Goal: Task Accomplishment & Management: Complete application form

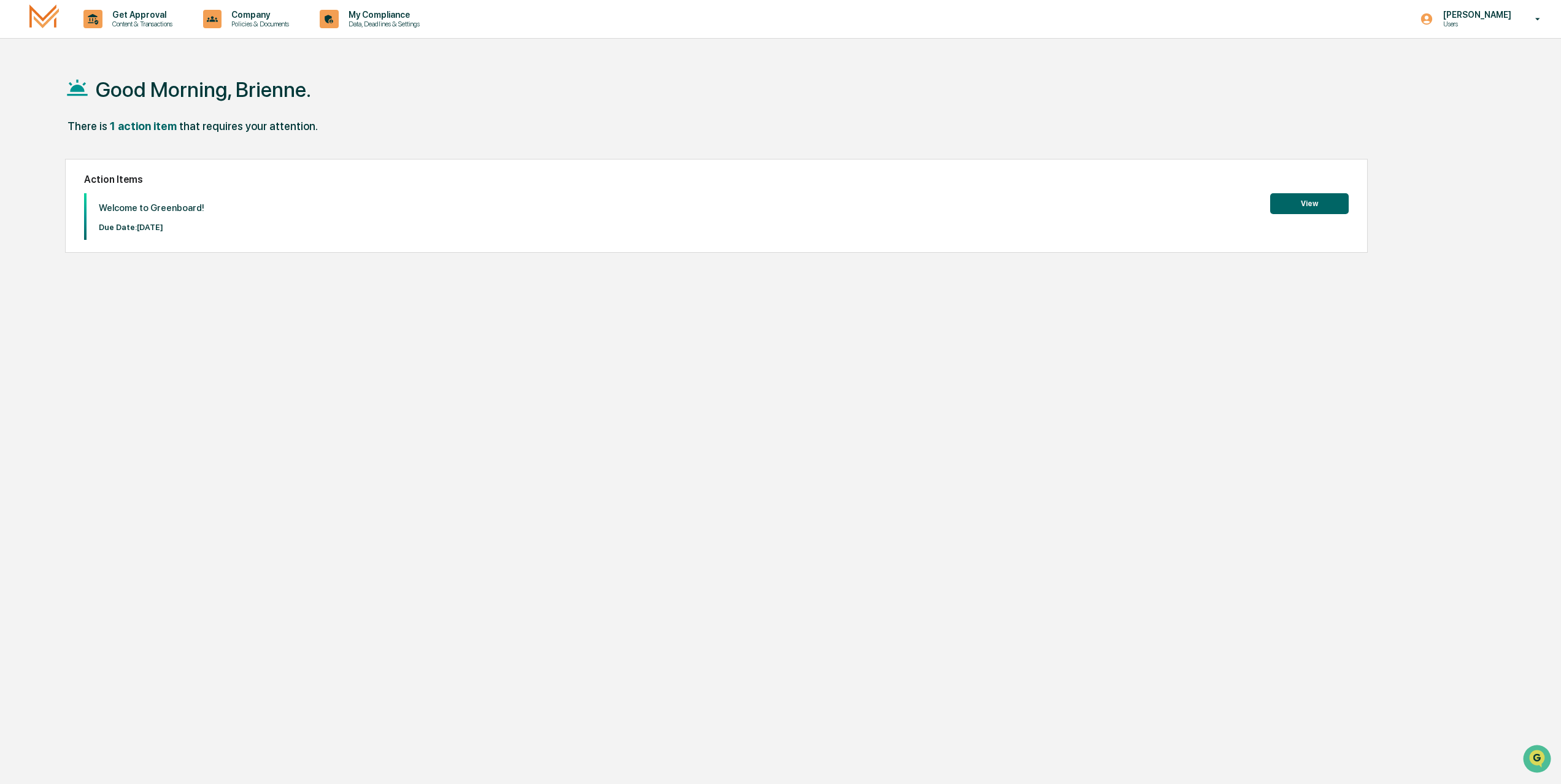
click at [1311, 198] on button "View" at bounding box center [1310, 203] width 79 height 21
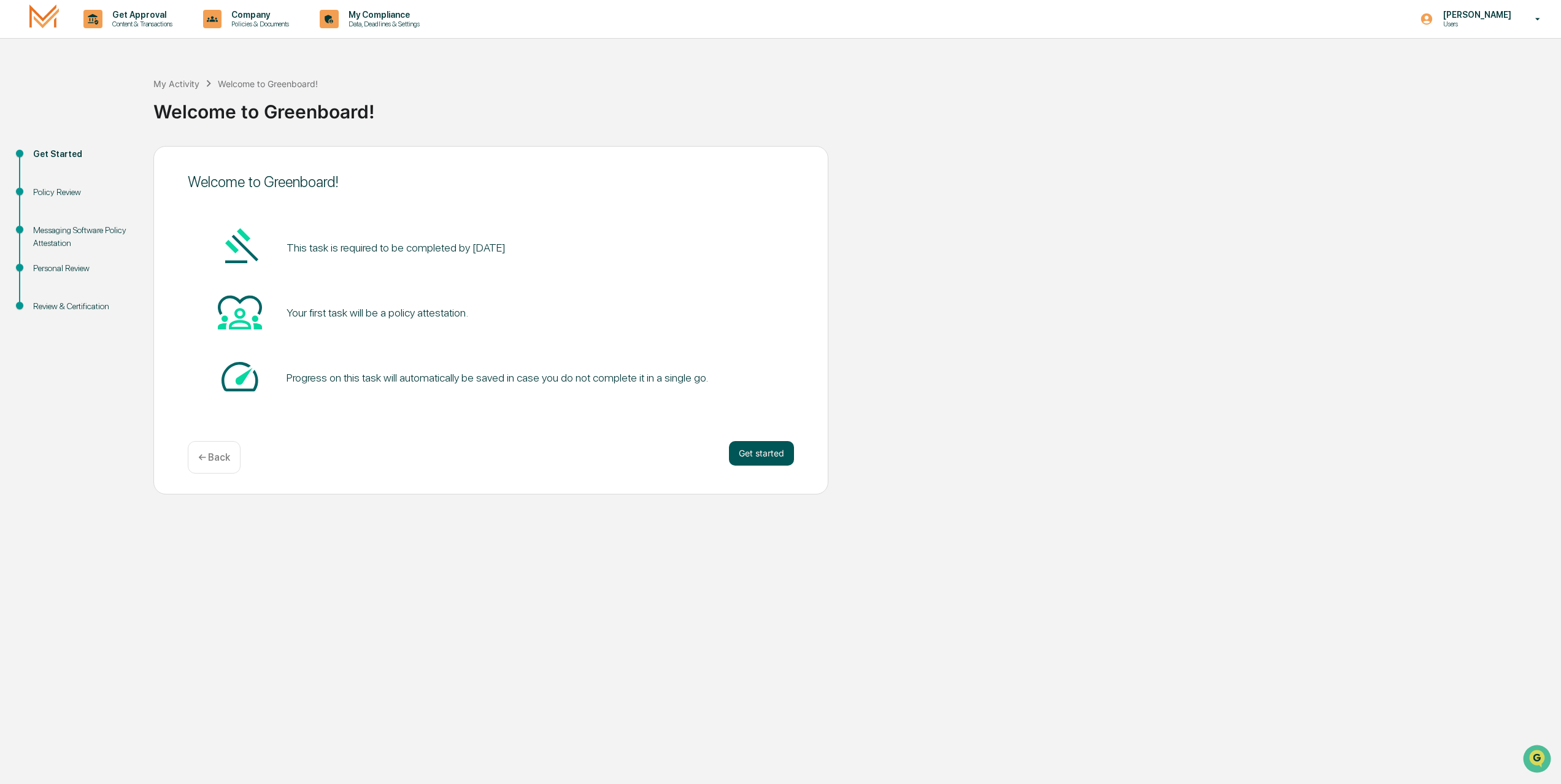
click at [760, 447] on button "Get started" at bounding box center [761, 453] width 65 height 25
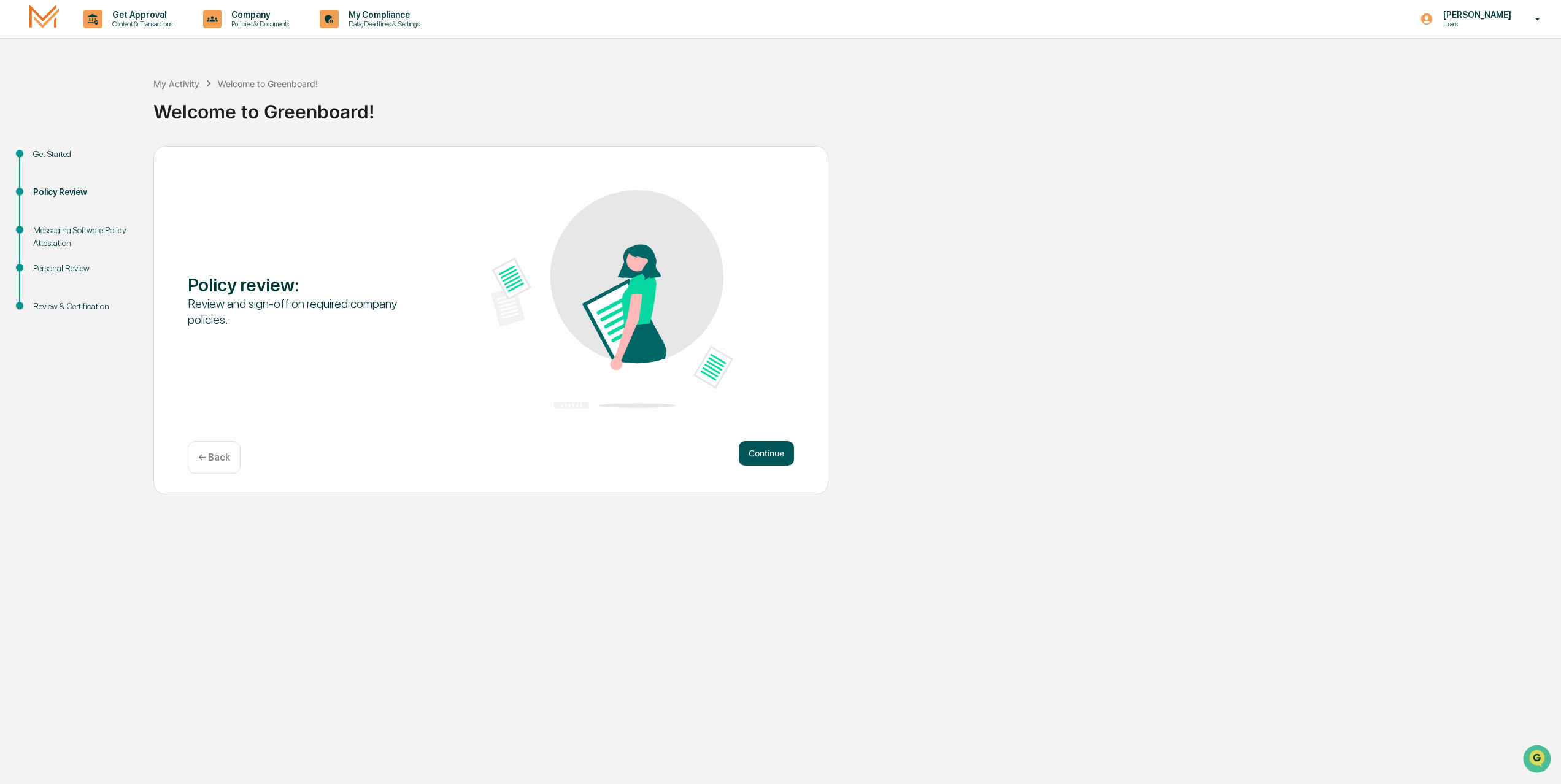
click at [768, 451] on button "Continue" at bounding box center [766, 453] width 55 height 25
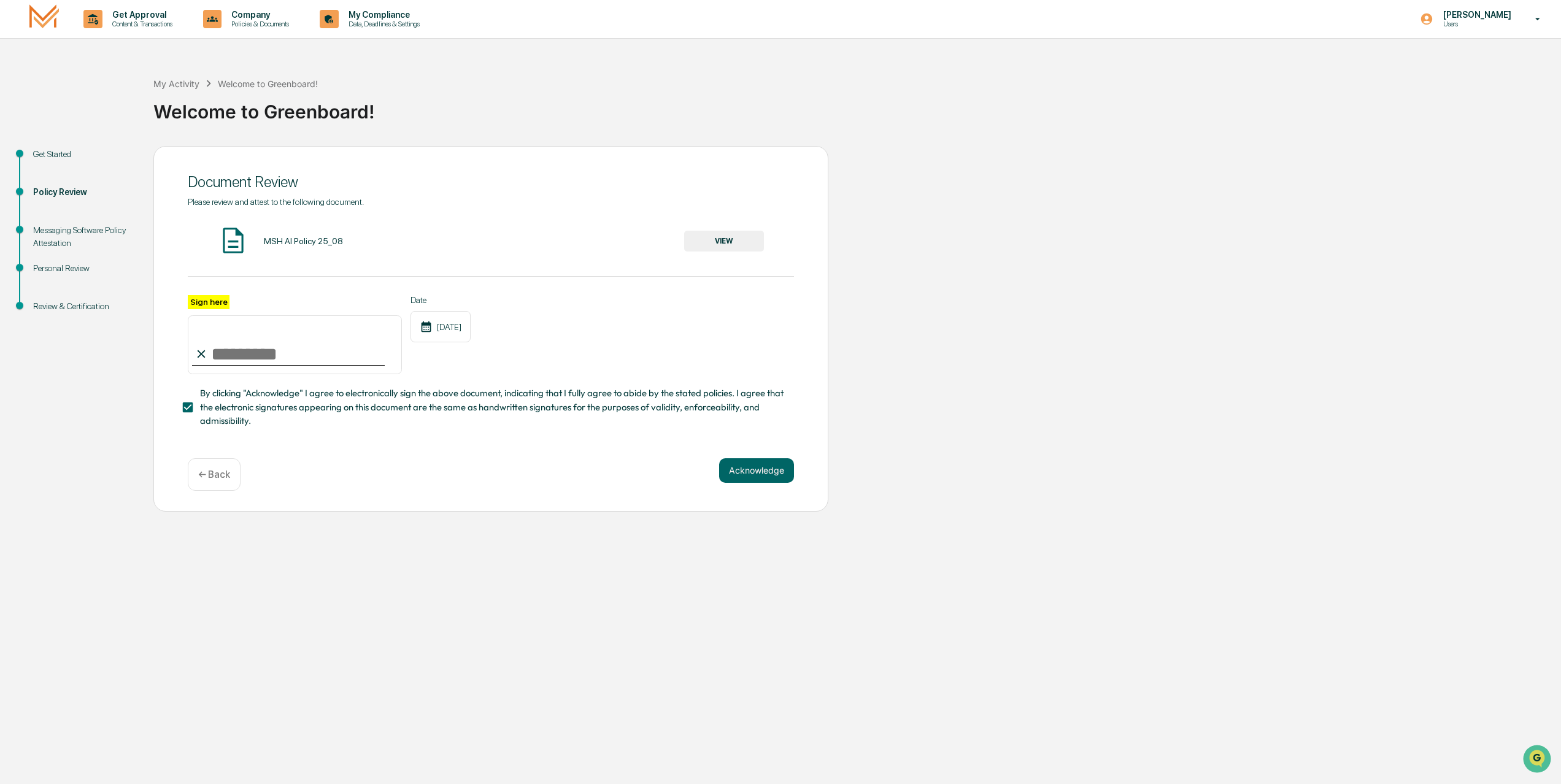
click at [232, 353] on input "Sign here" at bounding box center [294, 344] width 214 height 59
type input "**********"
click at [753, 467] on button "Acknowledge" at bounding box center [757, 470] width 75 height 25
click at [299, 243] on div "MSH AI Policy 25_08" at bounding box center [303, 241] width 79 height 10
click at [723, 242] on button "VIEW" at bounding box center [723, 241] width 80 height 21
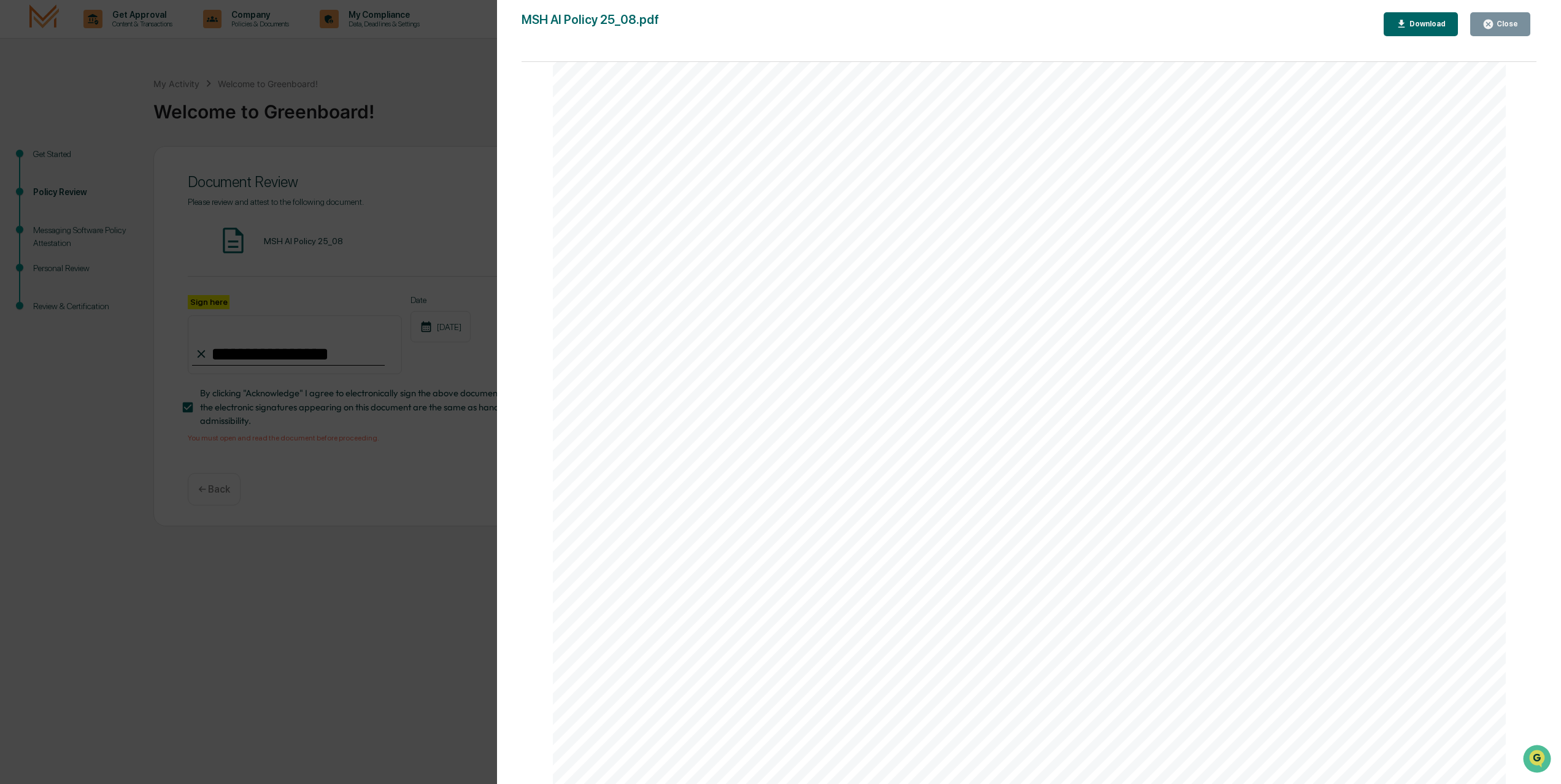
scroll to position [3087, 0]
click at [950, 617] on div "AI Policy Generative Artificial Intelligence M.S. Howells & Co., Member FINRA/S…" at bounding box center [1029, 168] width 954 height 1234
click at [1263, 253] on span "or designee, will maintain the documentation related to a policy violation for …" at bounding box center [1029, 246] width 743 height 15
click at [1406, 21] on icon "button" at bounding box center [1402, 24] width 12 height 12
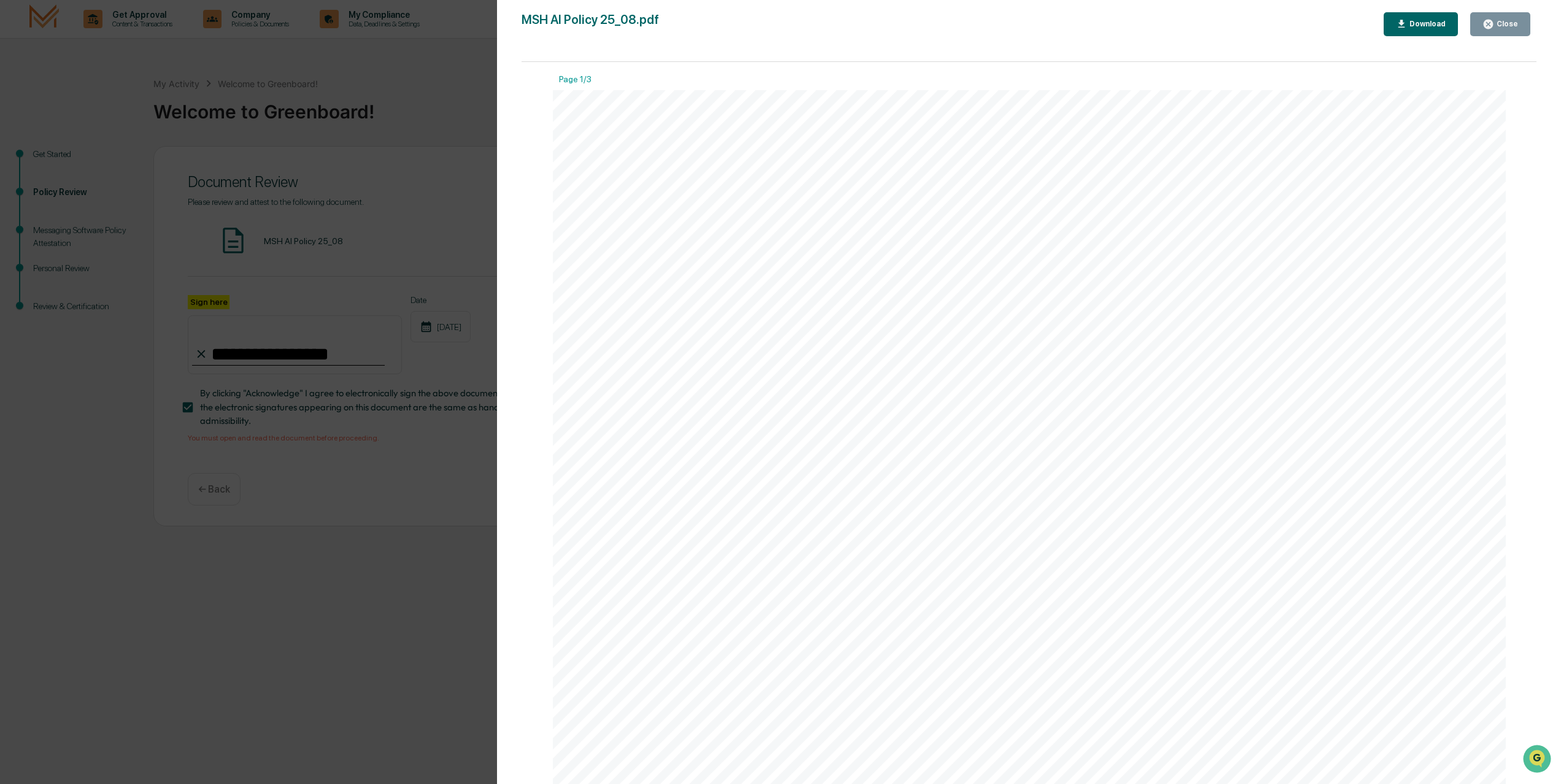
click at [1489, 22] on icon "button" at bounding box center [1488, 24] width 12 height 12
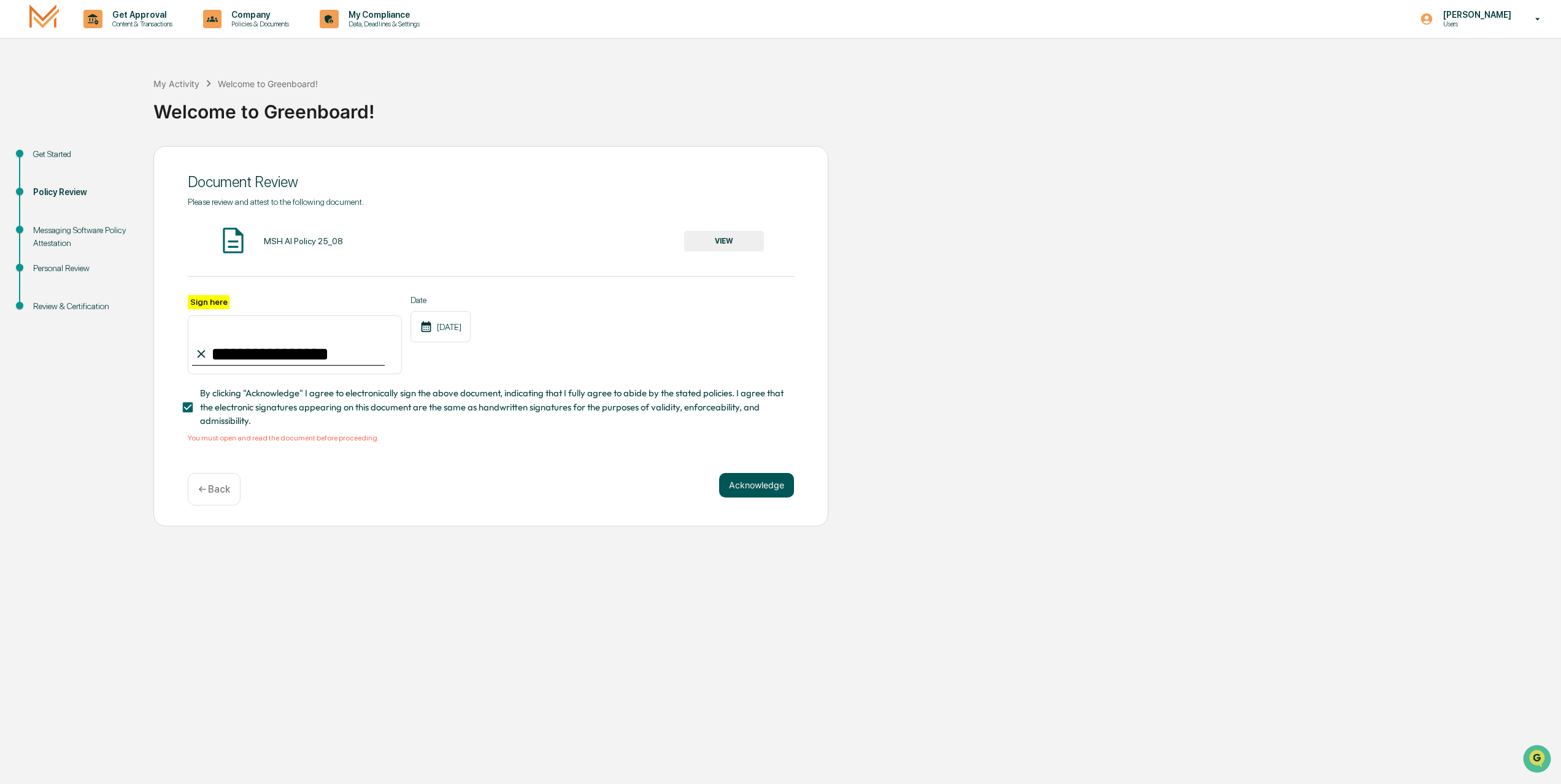
click at [768, 485] on button "Acknowledge" at bounding box center [757, 485] width 75 height 25
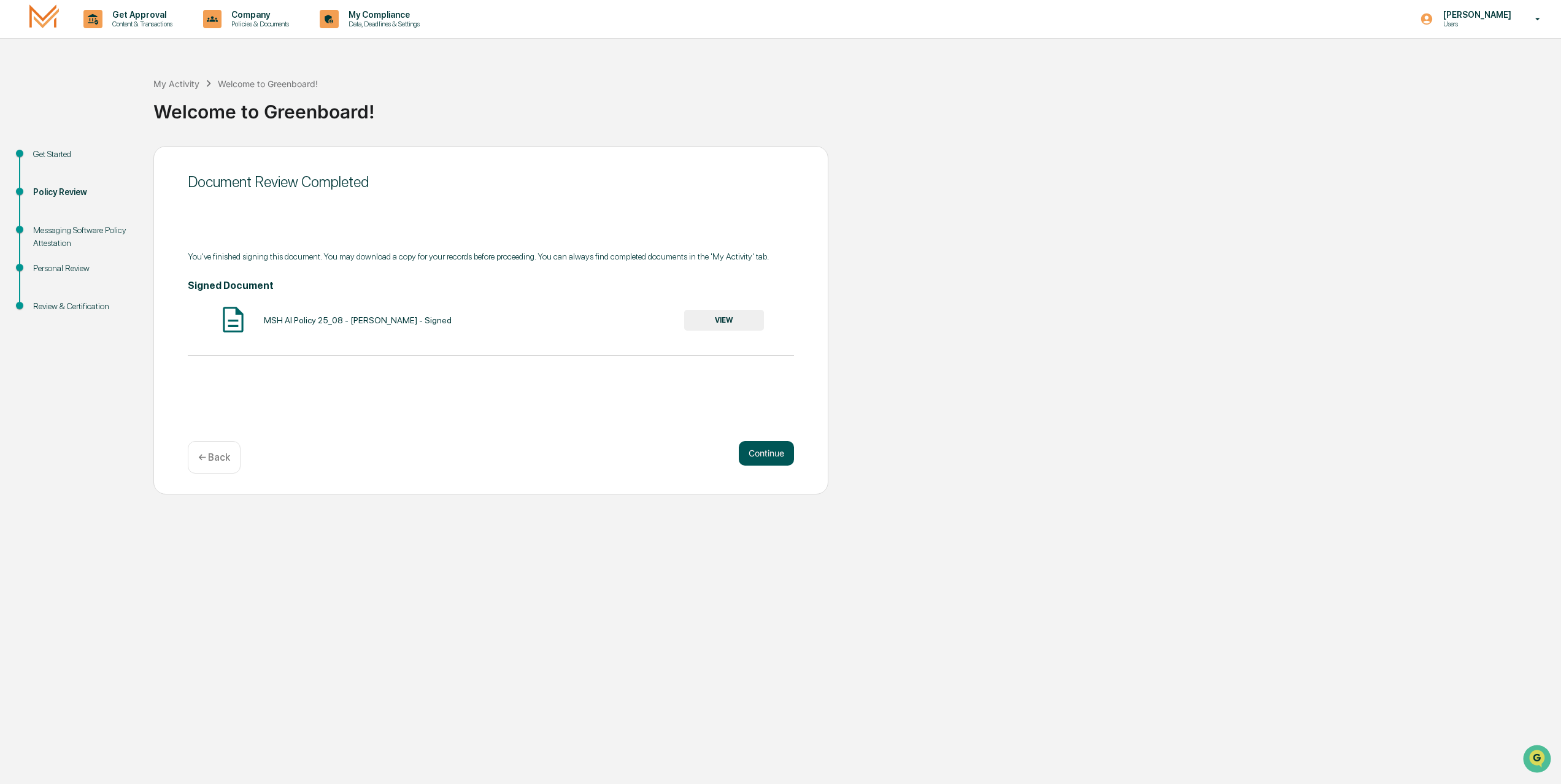
click at [767, 452] on button "Continue" at bounding box center [766, 453] width 55 height 25
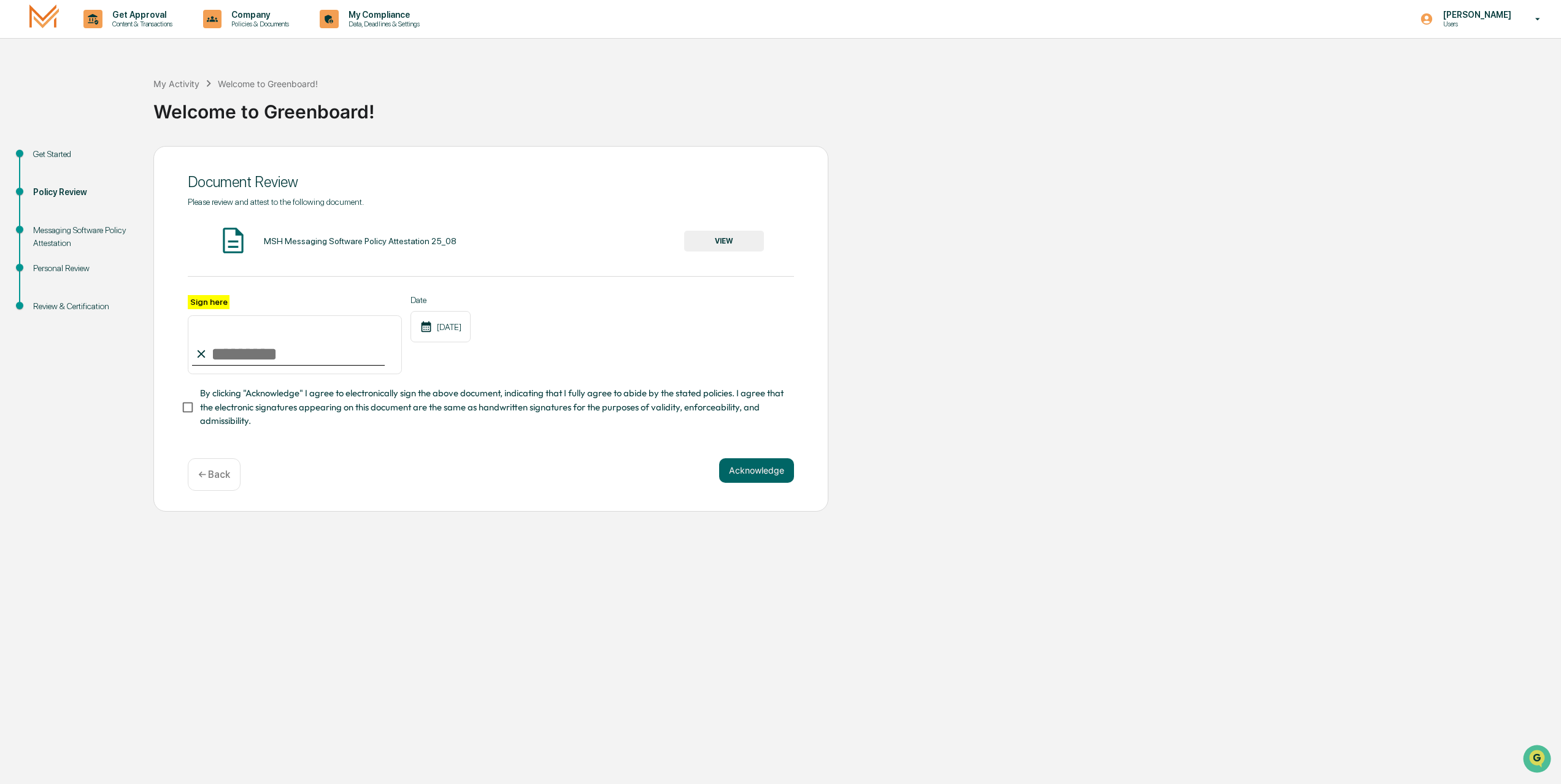
click at [713, 243] on button "VIEW" at bounding box center [723, 241] width 80 height 21
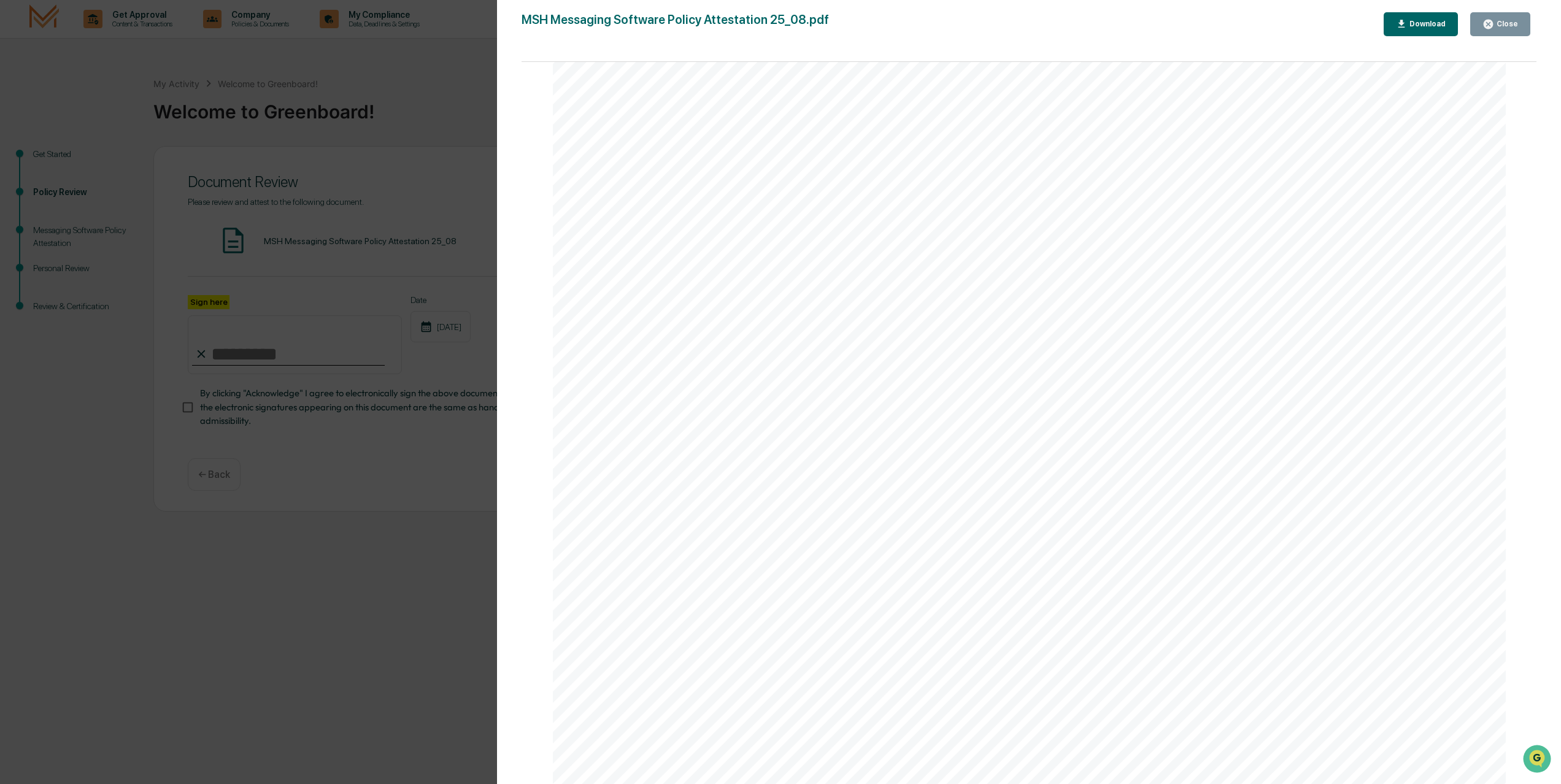
scroll to position [3087, 0]
click at [1501, 19] on div "Close" at bounding box center [1506, 23] width 24 height 8
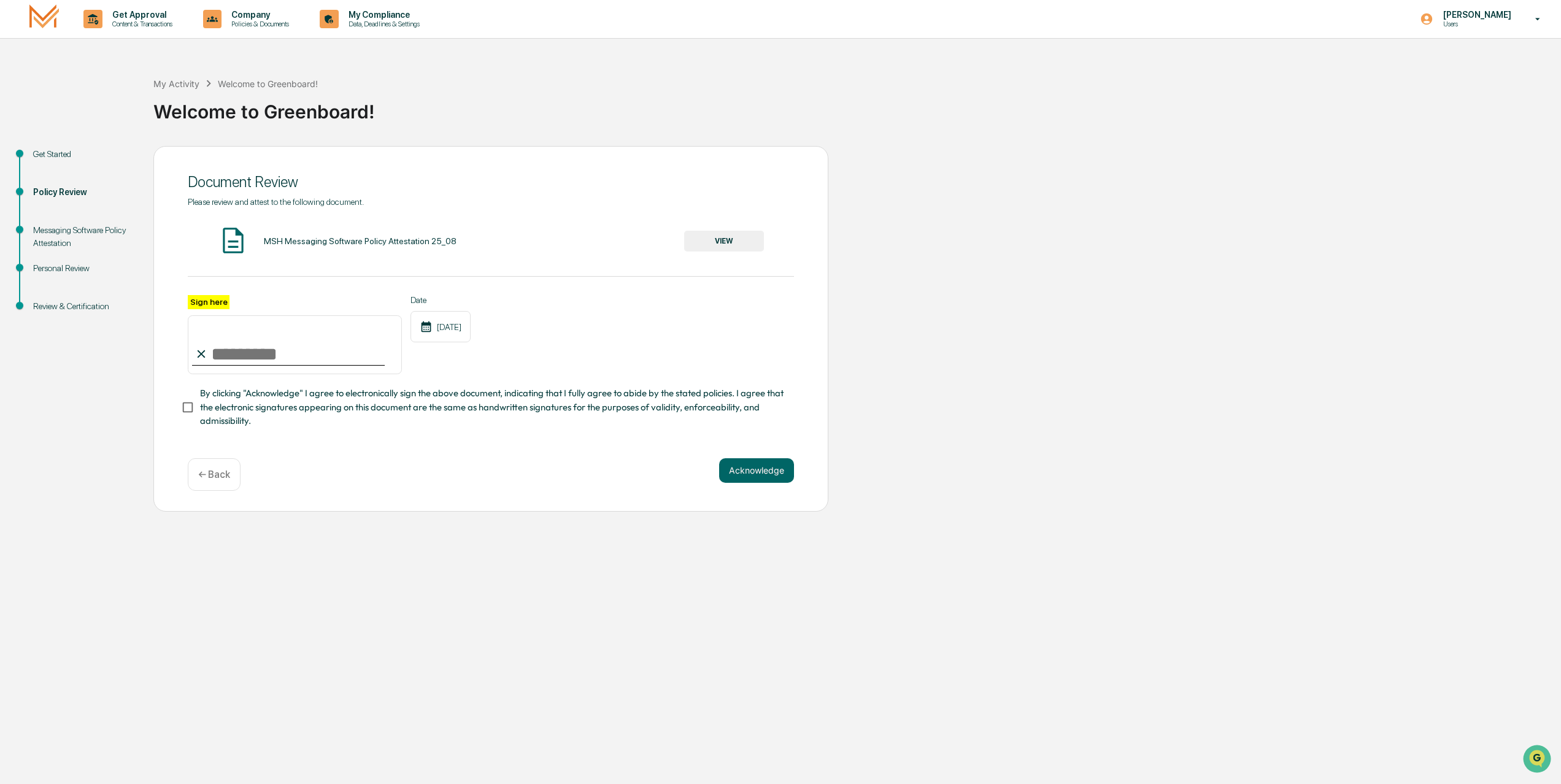
click at [227, 356] on input "Sign here" at bounding box center [294, 344] width 214 height 59
type input "**********"
click at [761, 467] on button "Acknowledge" at bounding box center [757, 470] width 75 height 25
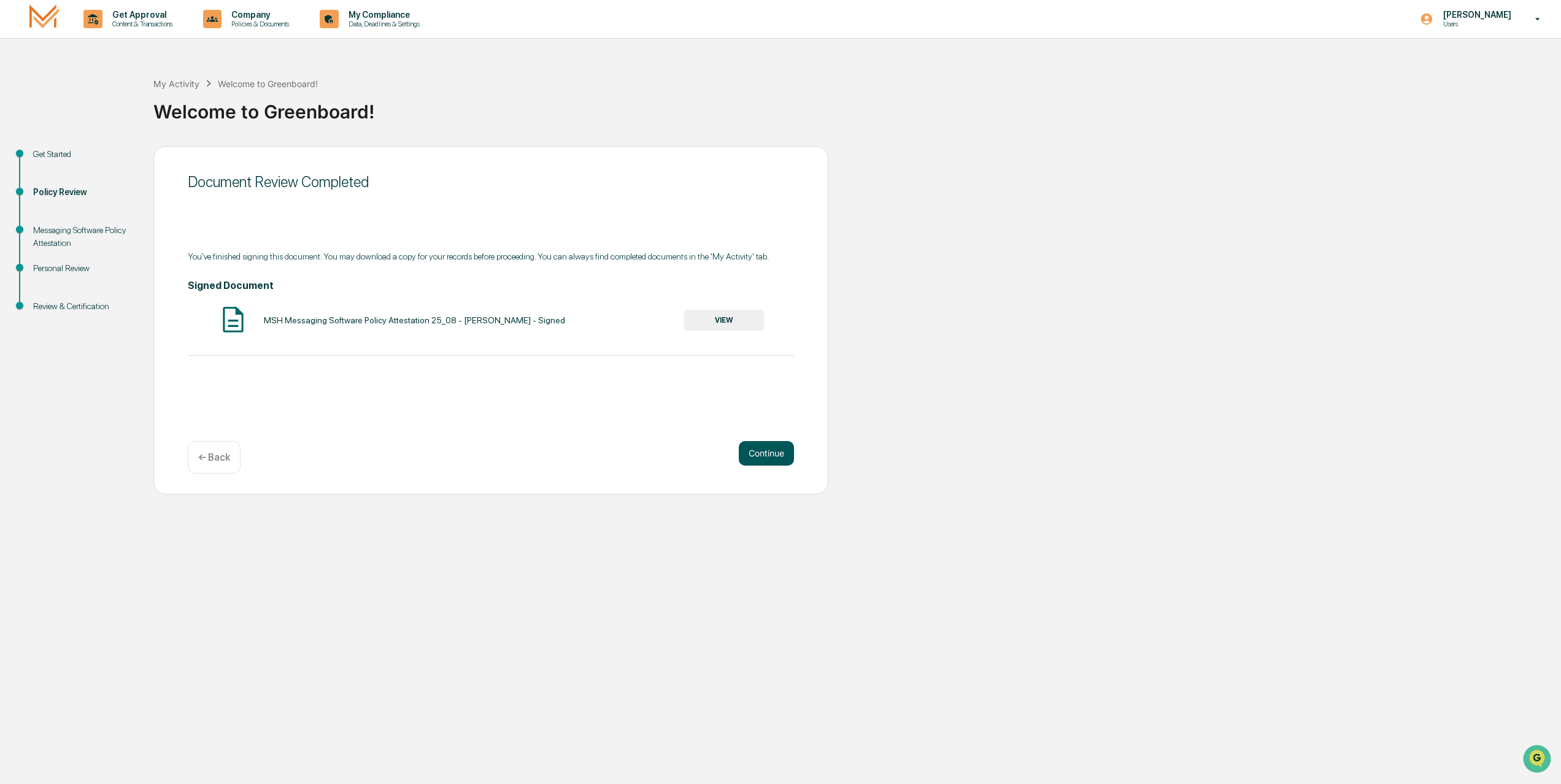
click at [764, 451] on button "Continue" at bounding box center [766, 453] width 55 height 25
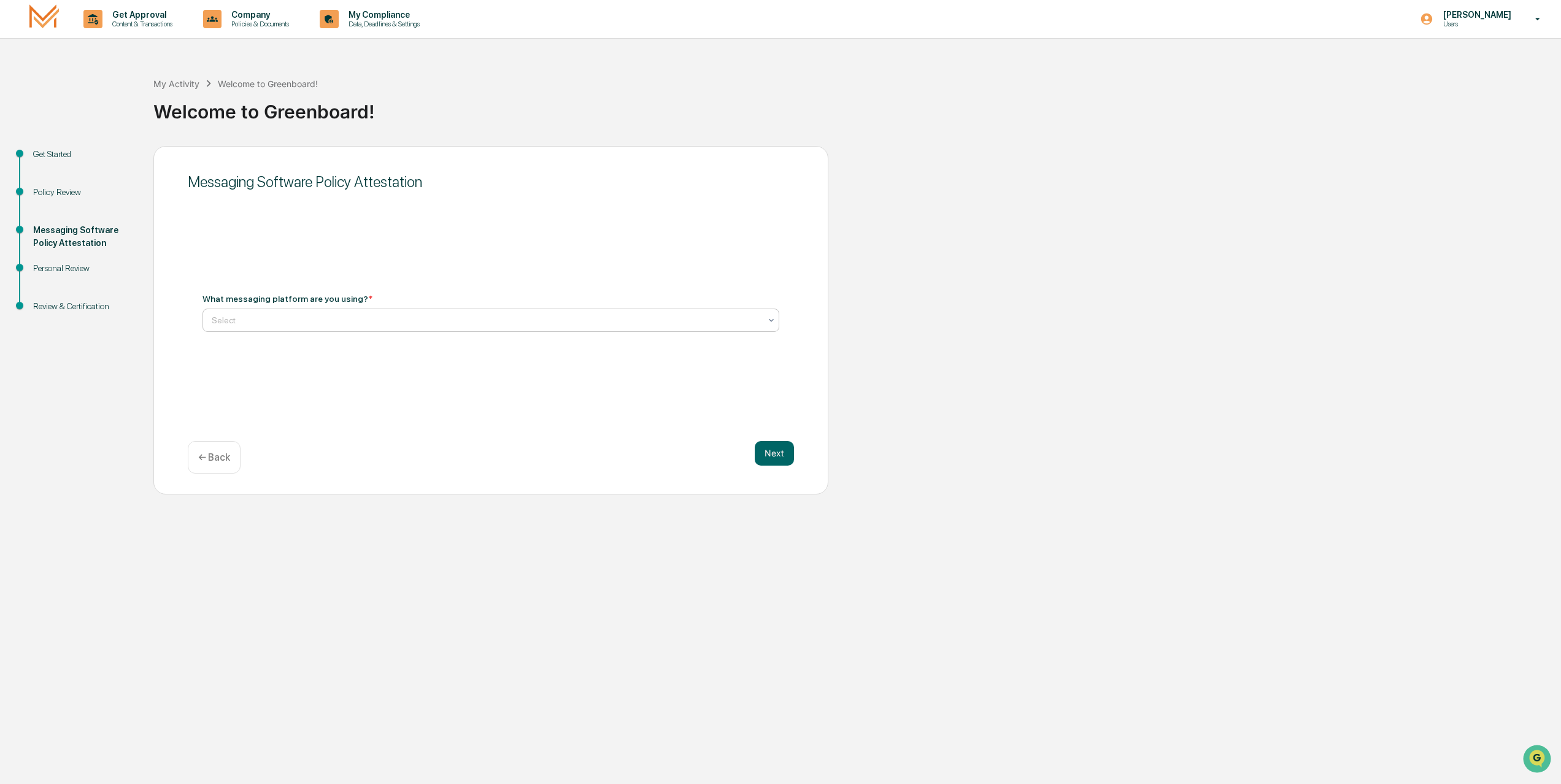
click at [333, 322] on div at bounding box center [486, 321] width 549 height 12
click at [490, 318] on div at bounding box center [486, 321] width 549 height 12
click at [386, 374] on div "Not Using Whats App" at bounding box center [491, 375] width 576 height 25
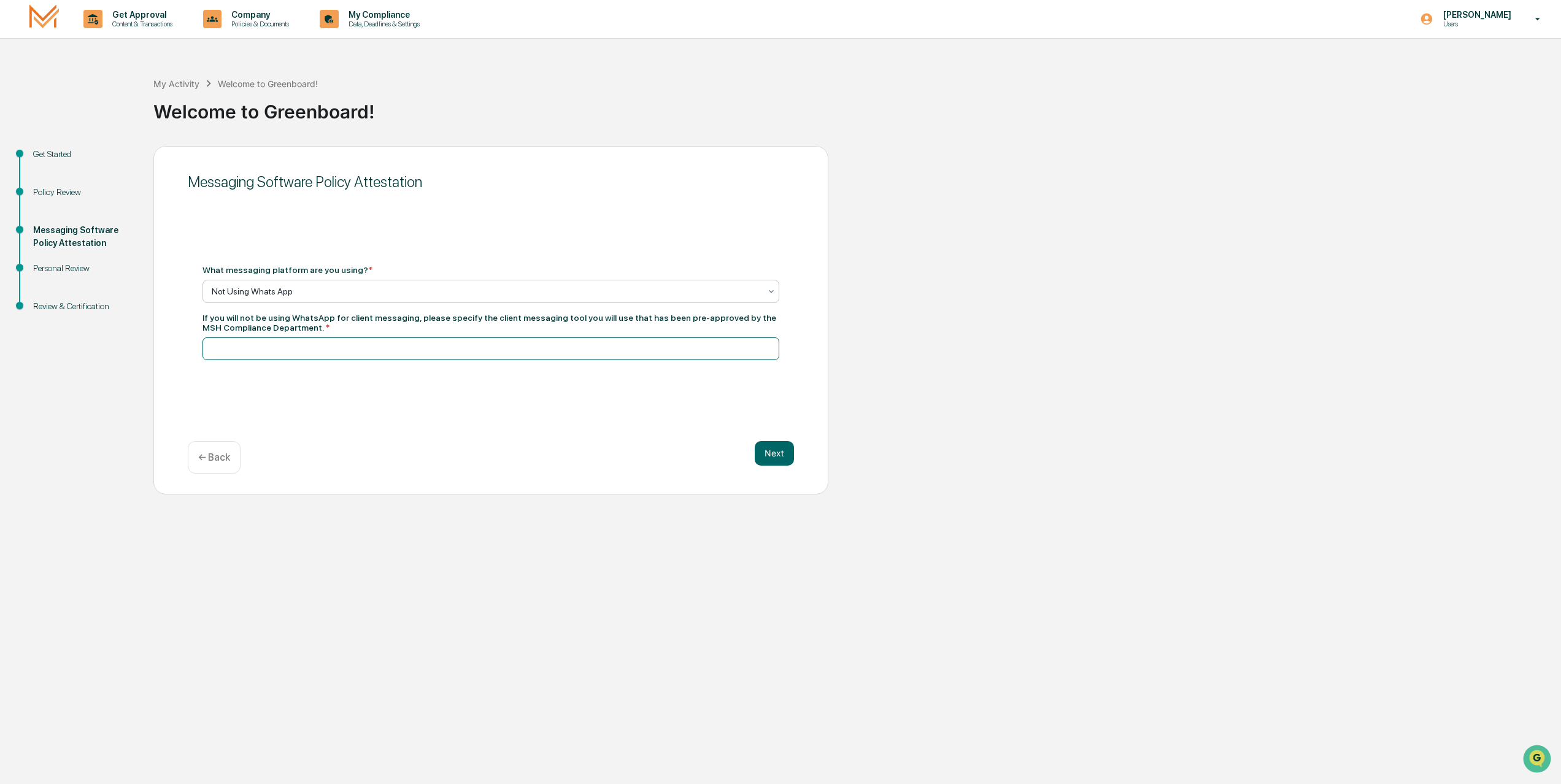
click at [430, 344] on input at bounding box center [491, 348] width 576 height 22
click at [445, 287] on div at bounding box center [486, 291] width 549 height 12
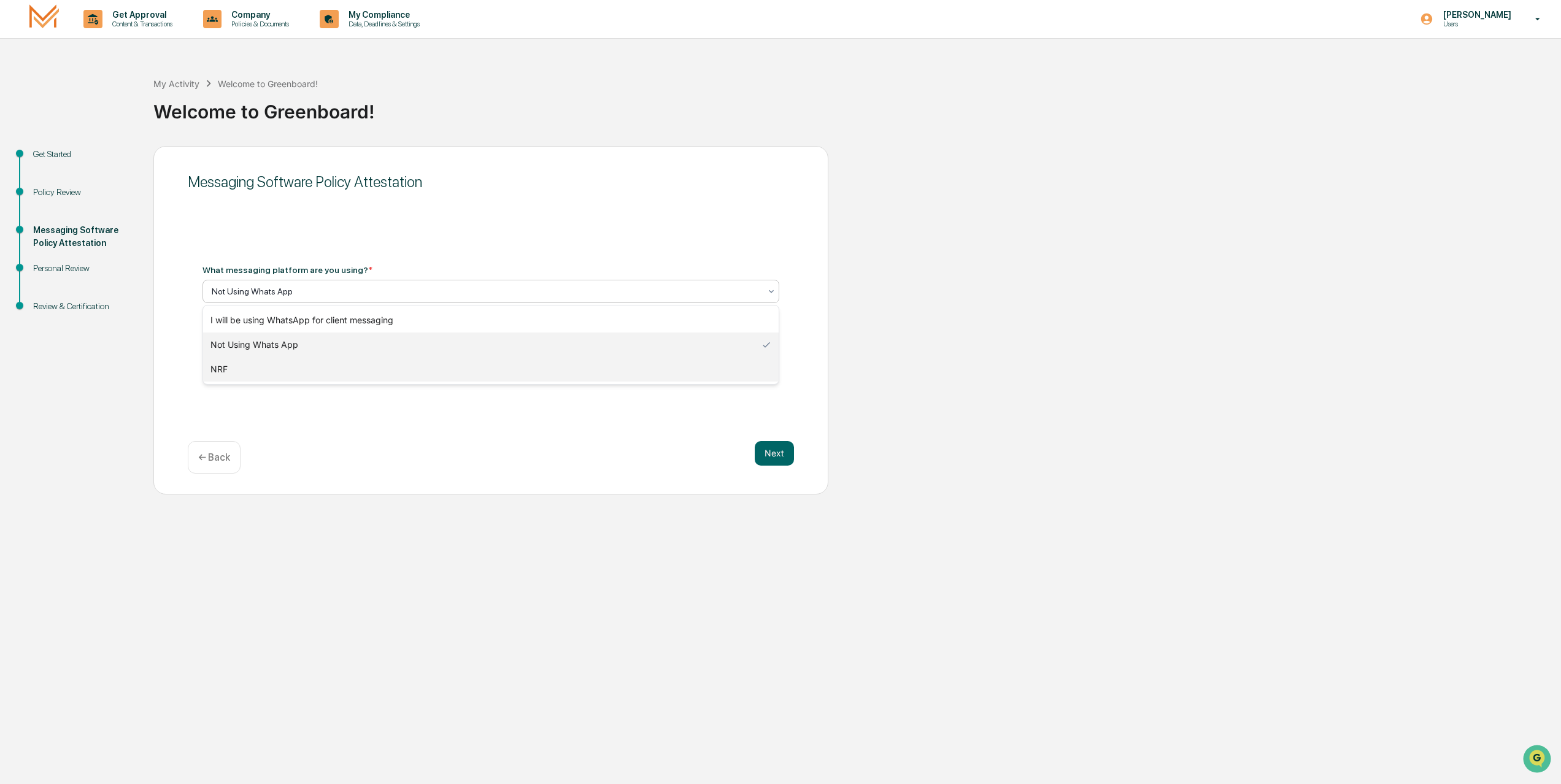
click at [410, 361] on div "NRF" at bounding box center [491, 369] width 576 height 25
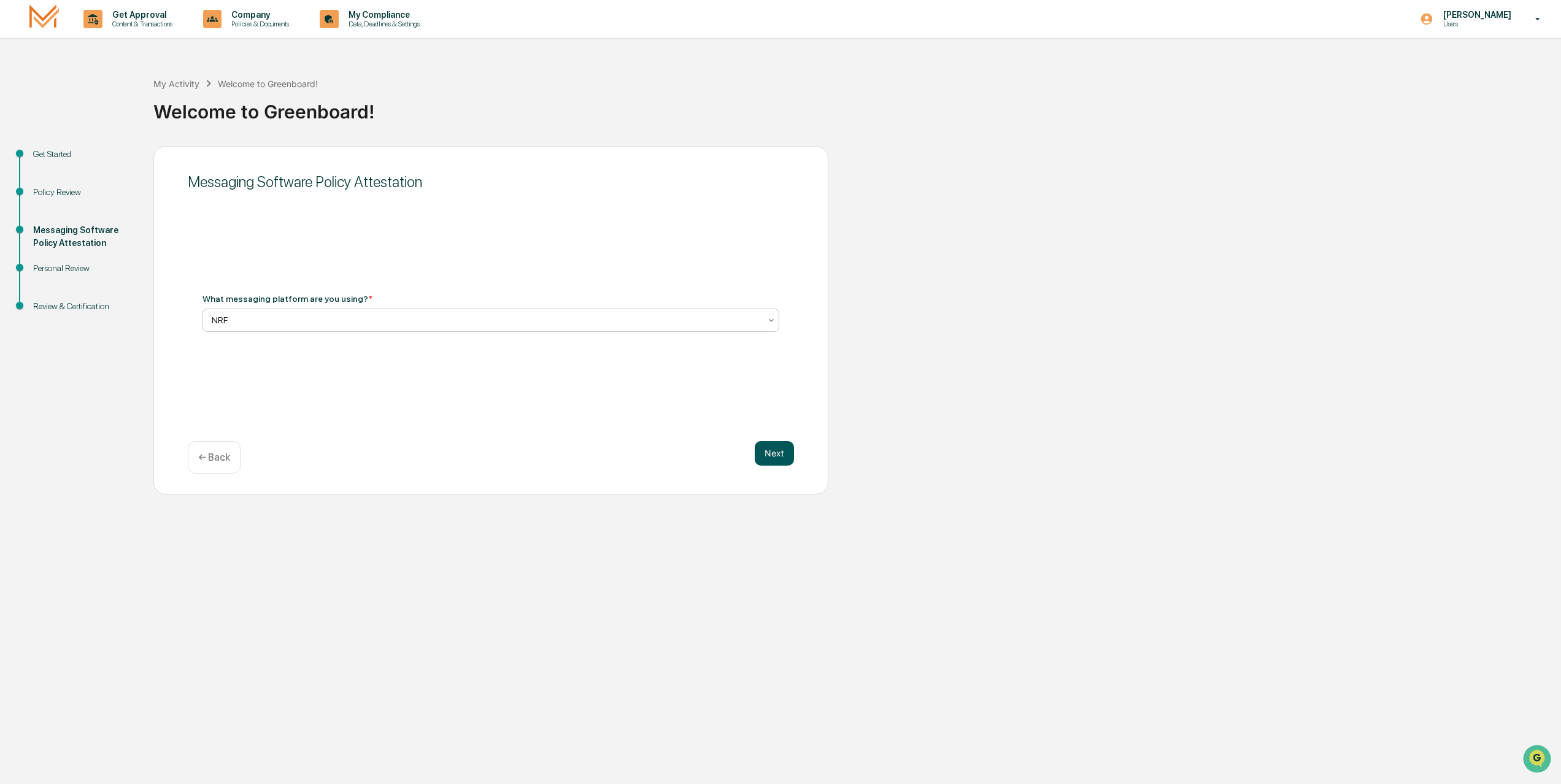
click at [777, 457] on button "Next" at bounding box center [774, 453] width 39 height 25
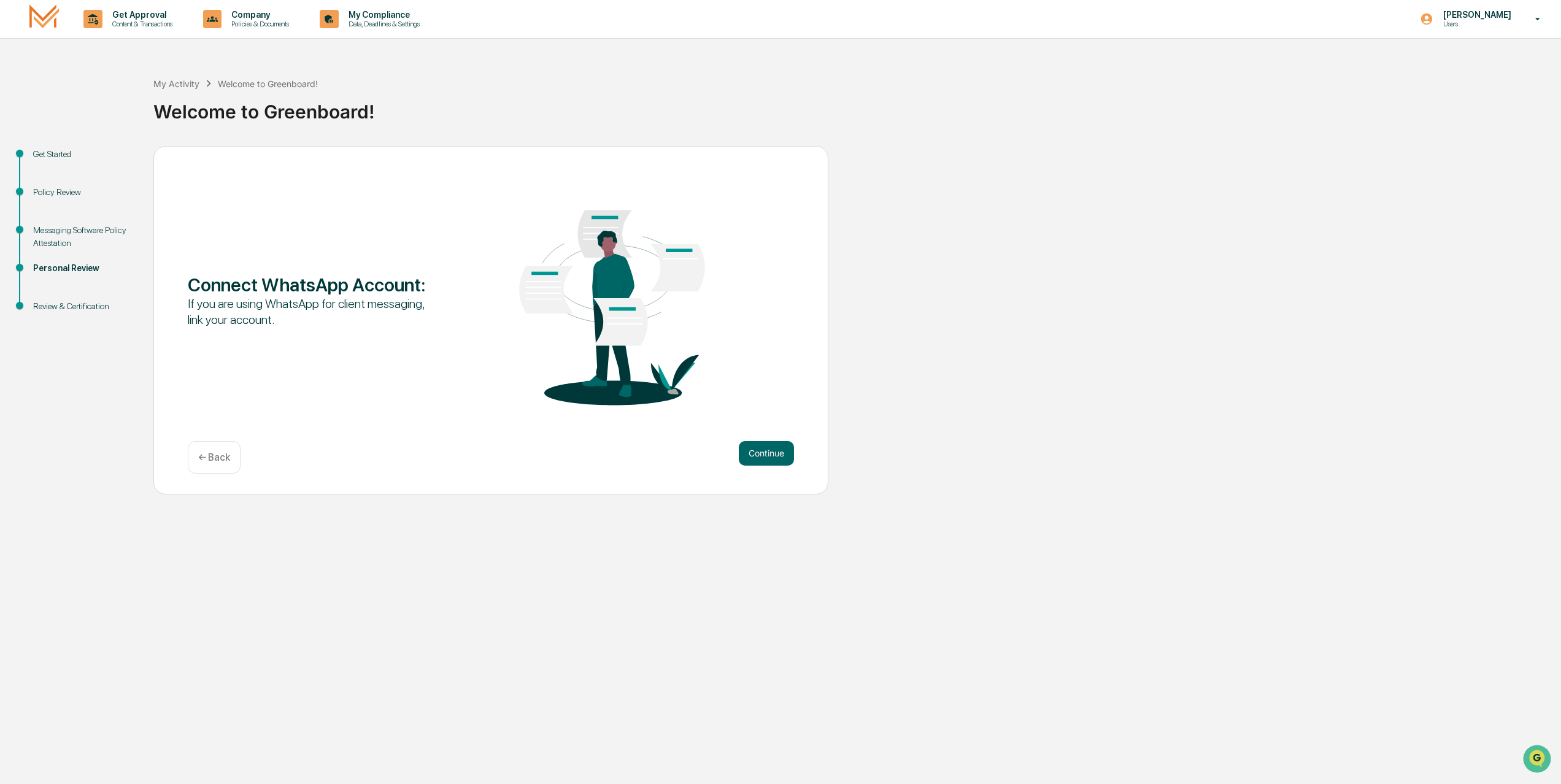
click at [777, 457] on button "Continue" at bounding box center [766, 453] width 55 height 25
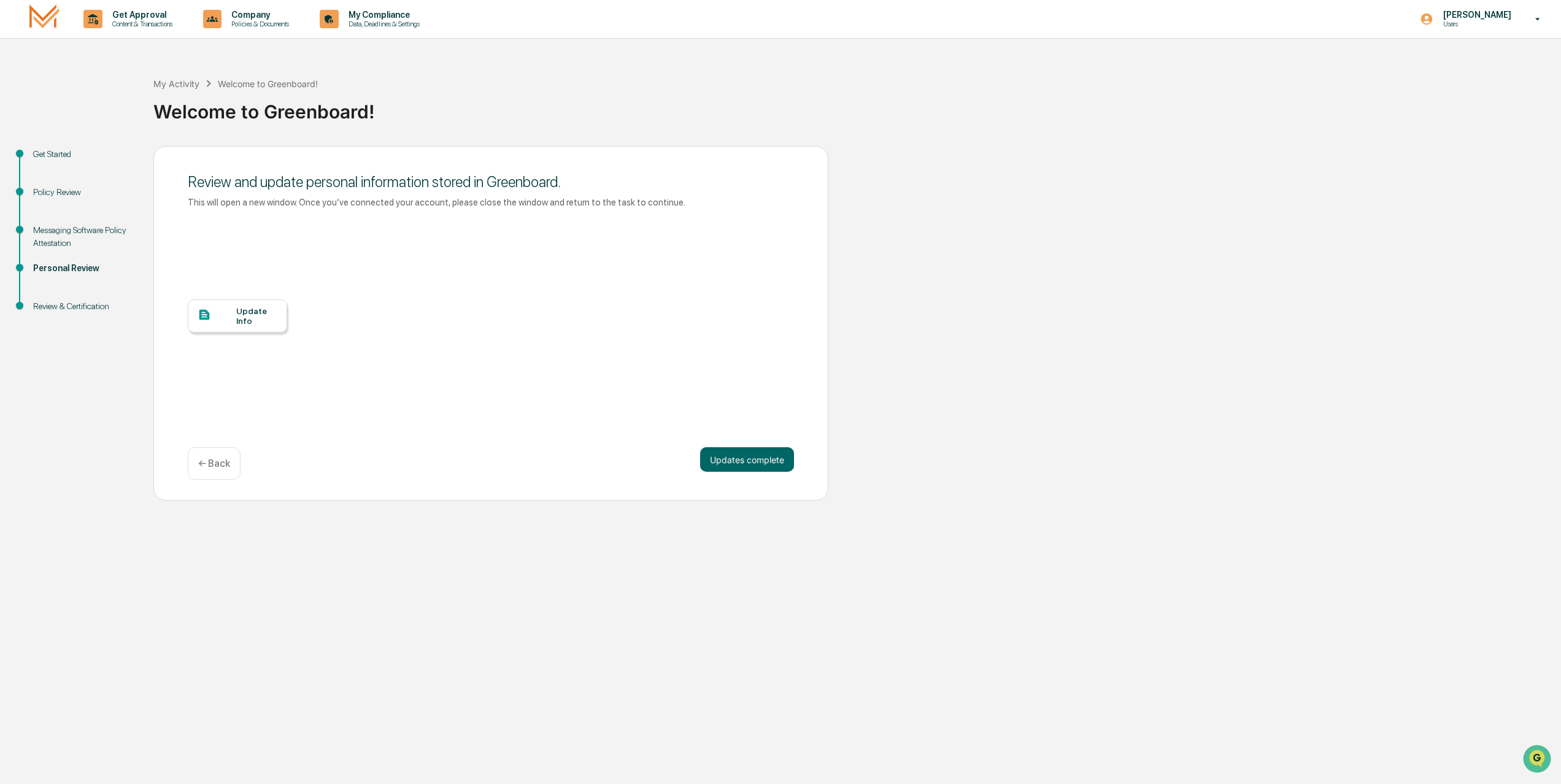
click at [246, 307] on div "Update Info" at bounding box center [257, 315] width 41 height 19
click at [742, 463] on button "Updates complete" at bounding box center [746, 460] width 94 height 25
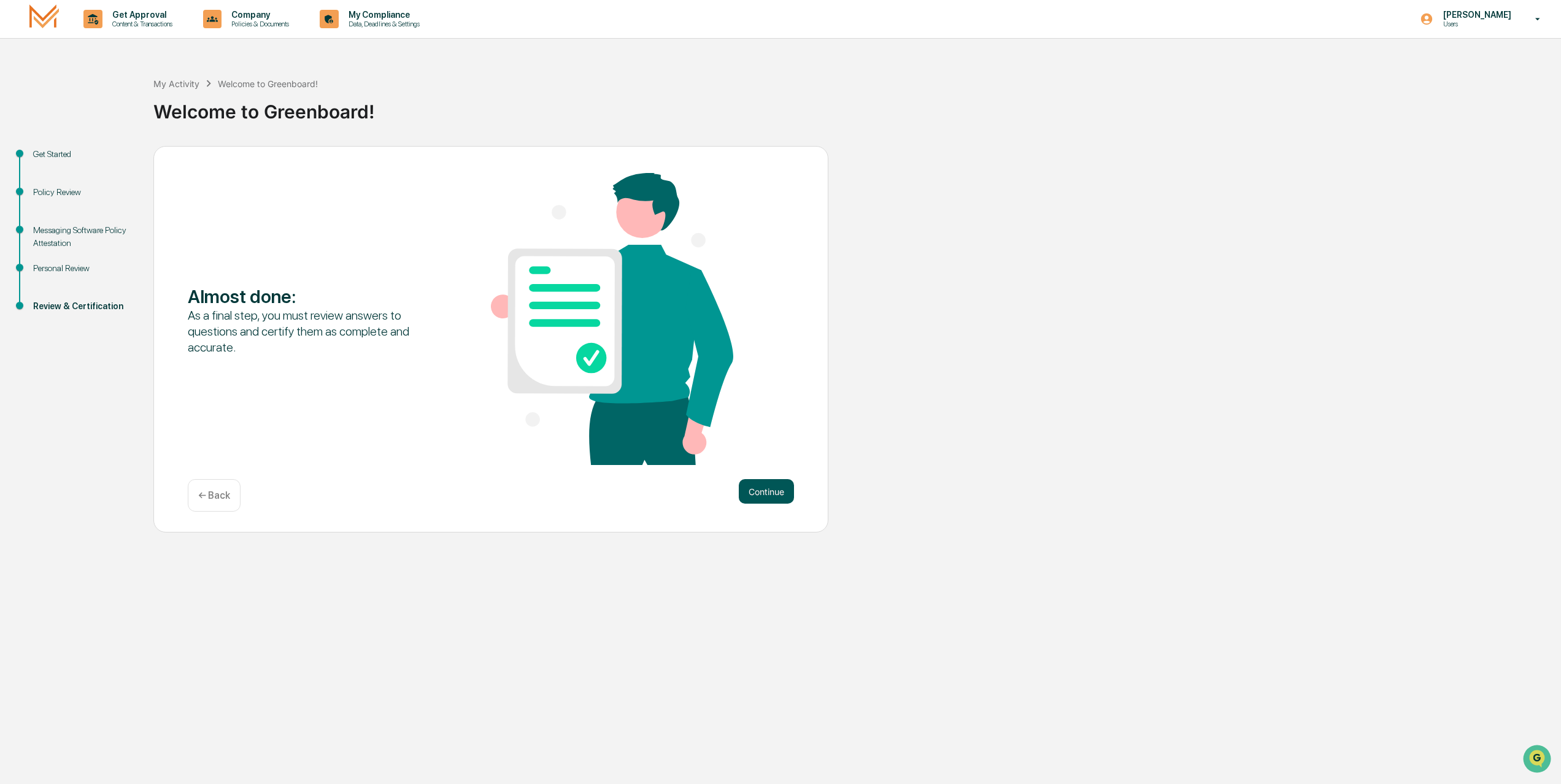
click at [762, 490] on button "Continue" at bounding box center [766, 491] width 55 height 25
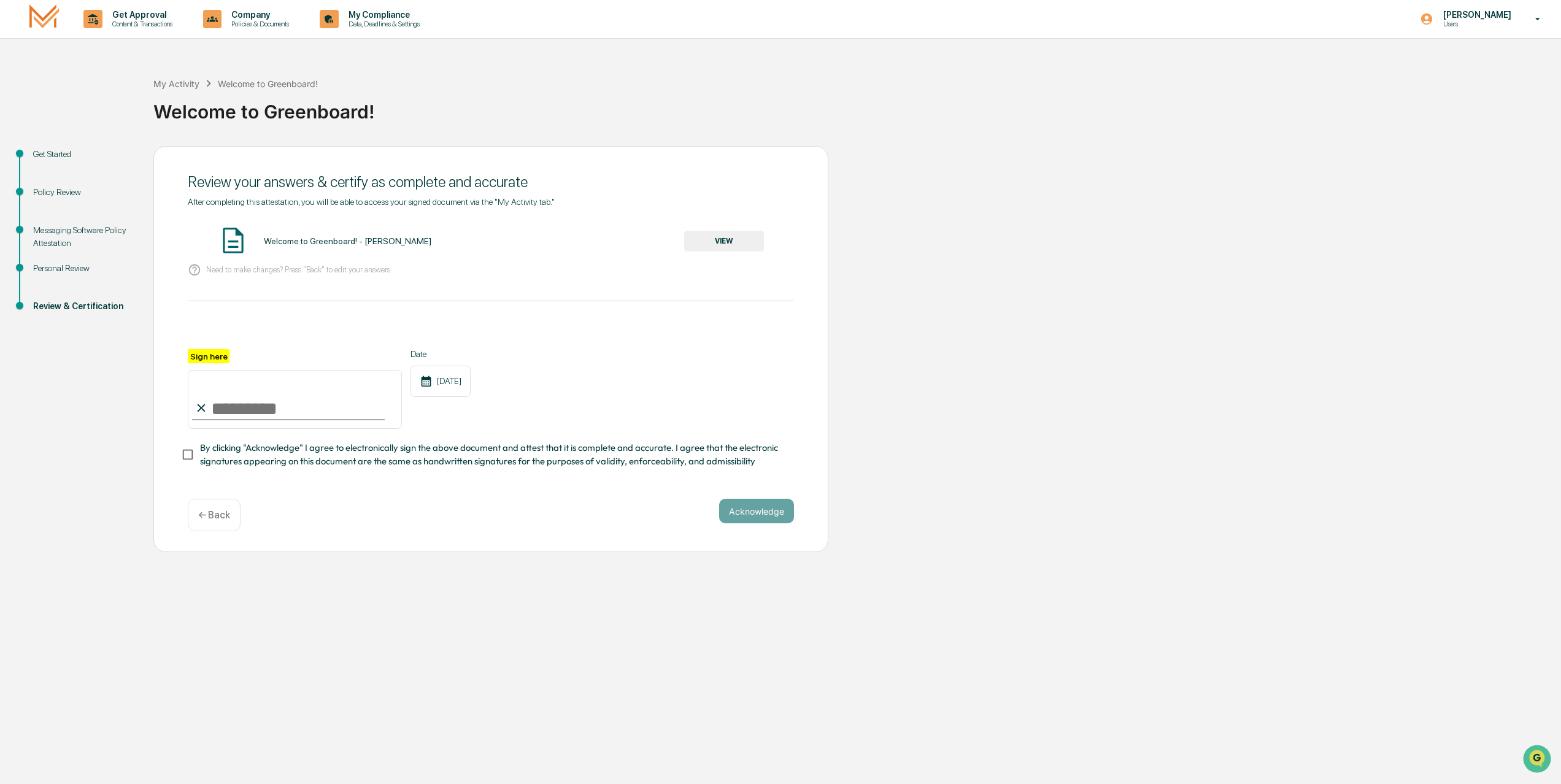
click at [743, 245] on button "VIEW" at bounding box center [723, 241] width 80 height 21
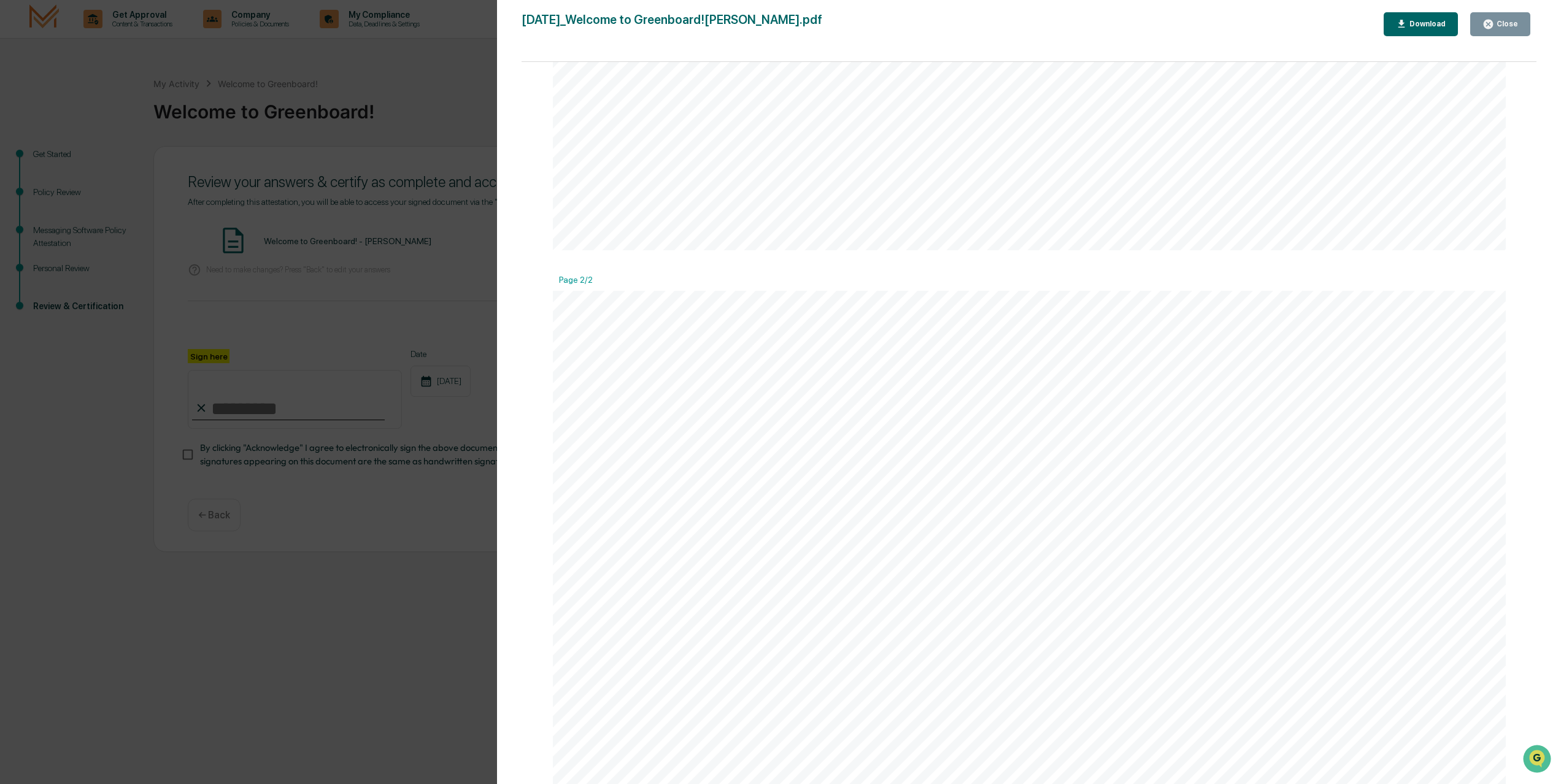
scroll to position [1158, 0]
click at [1492, 27] on icon "button" at bounding box center [1488, 24] width 12 height 12
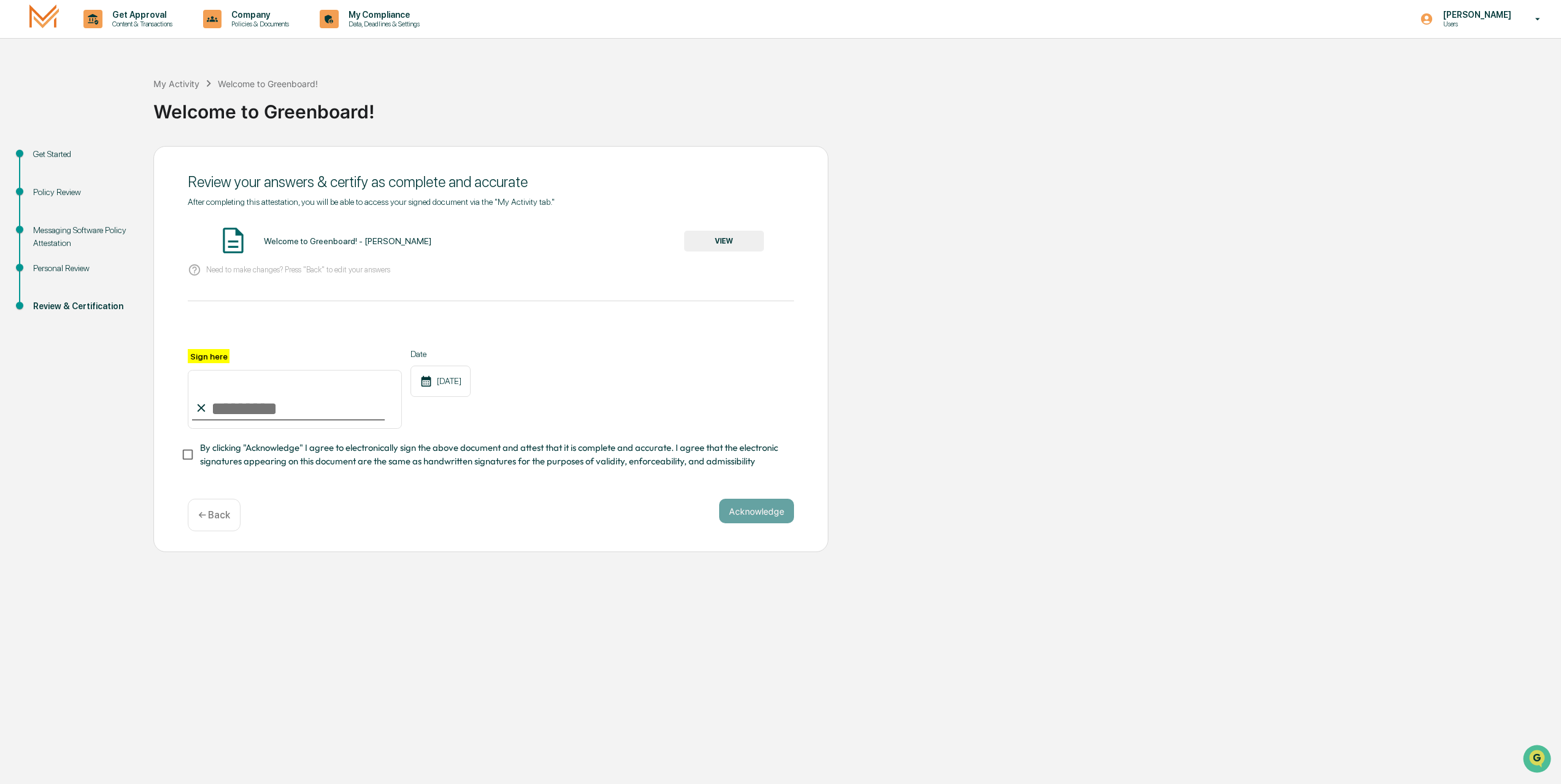
click at [270, 394] on input "Sign here" at bounding box center [294, 399] width 214 height 59
type input "**********"
click at [757, 516] on button "Acknowledge" at bounding box center [757, 511] width 75 height 25
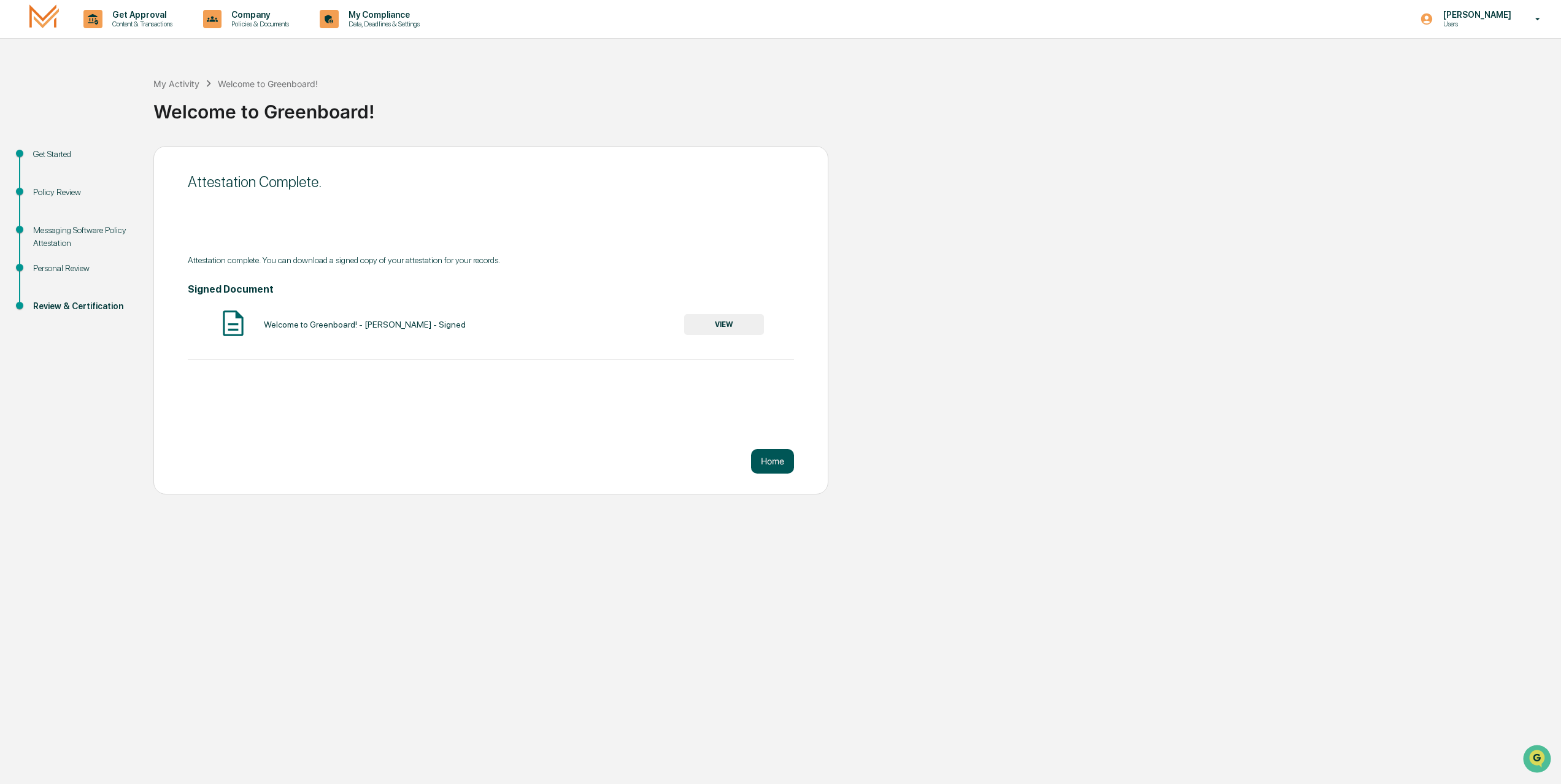
click at [767, 463] on button "Home" at bounding box center [773, 461] width 43 height 25
